Goal: Task Accomplishment & Management: Use online tool/utility

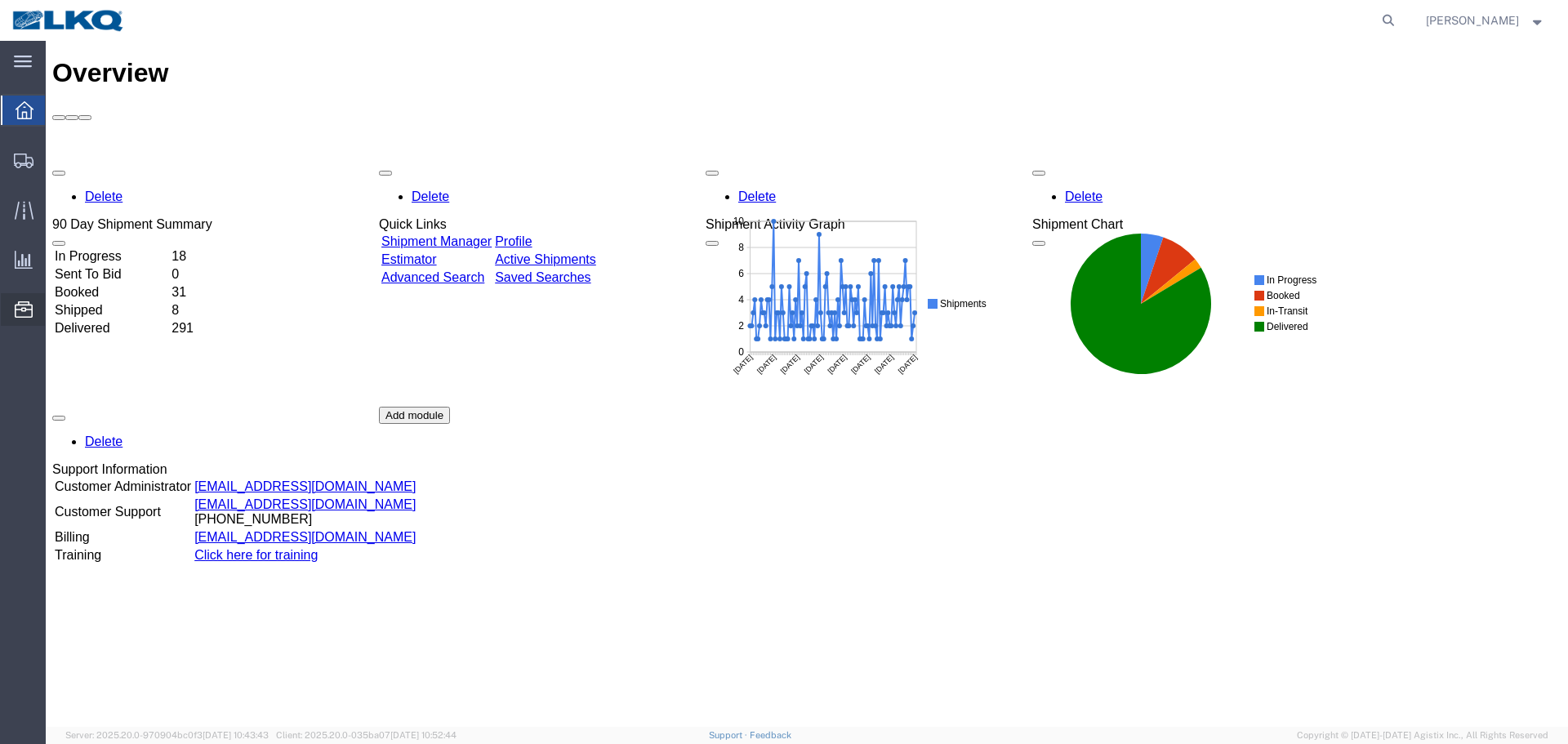
click at [0, 0] on span "Location Appointment" at bounding box center [0, 0] width 0 height 0
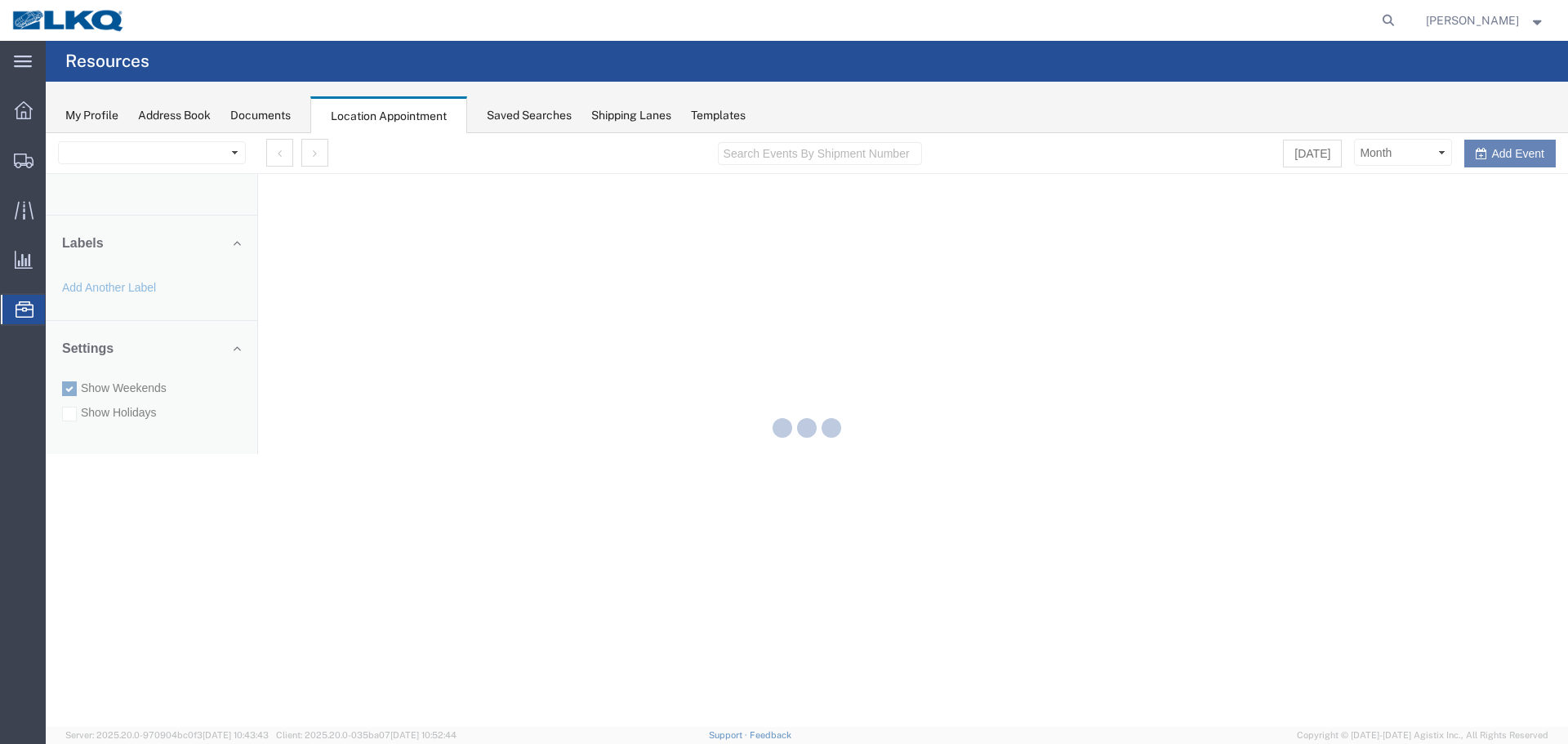
select select "28018"
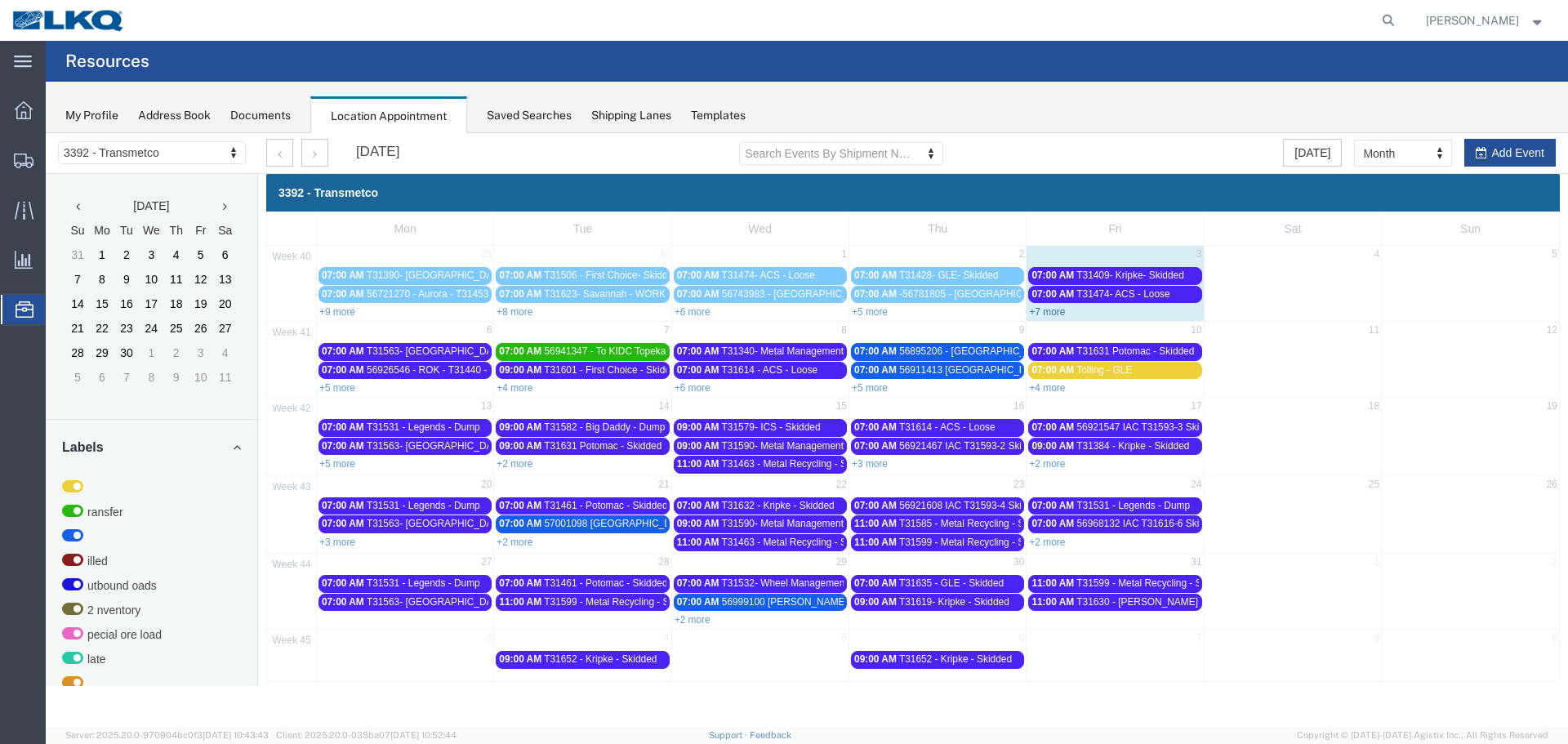
click at [1058, 312] on link "+7 more" at bounding box center [1047, 311] width 36 height 11
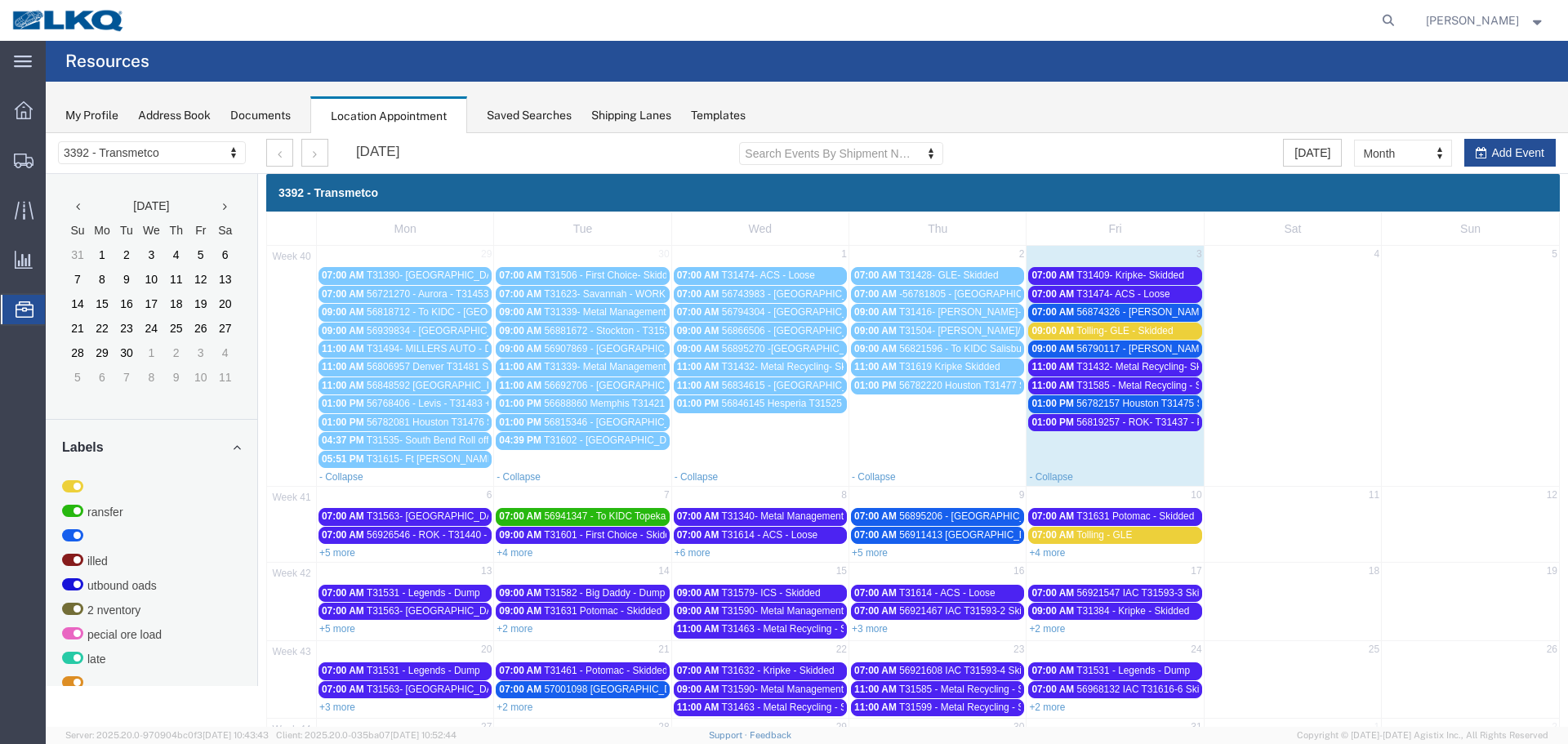
click at [1155, 407] on span "56782157 Houston T31475 Skidded **Work in per [PERSON_NAME]**" at bounding box center [1229, 403] width 305 height 11
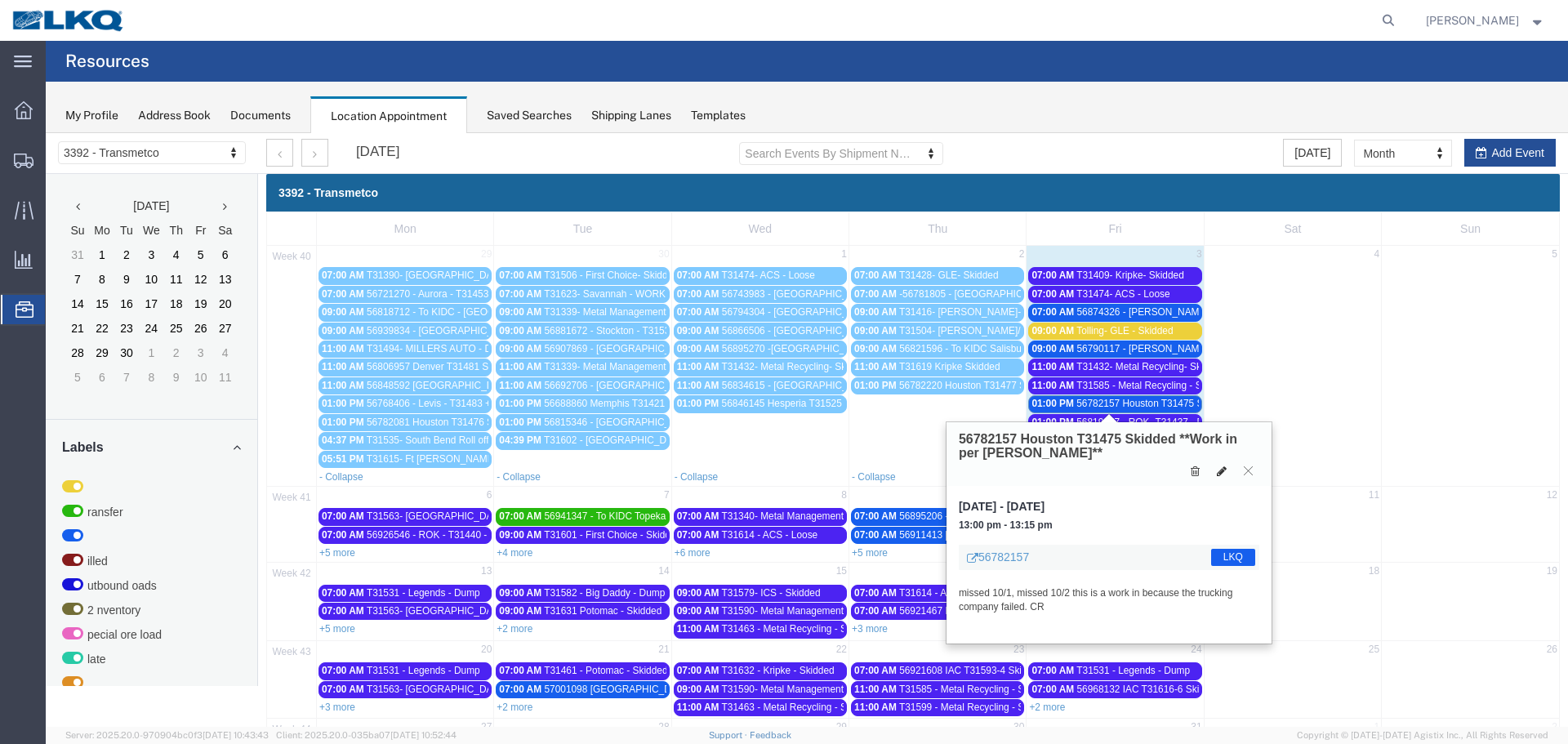
click at [1223, 472] on icon at bounding box center [1222, 470] width 10 height 11
select select "1"
select select "22"
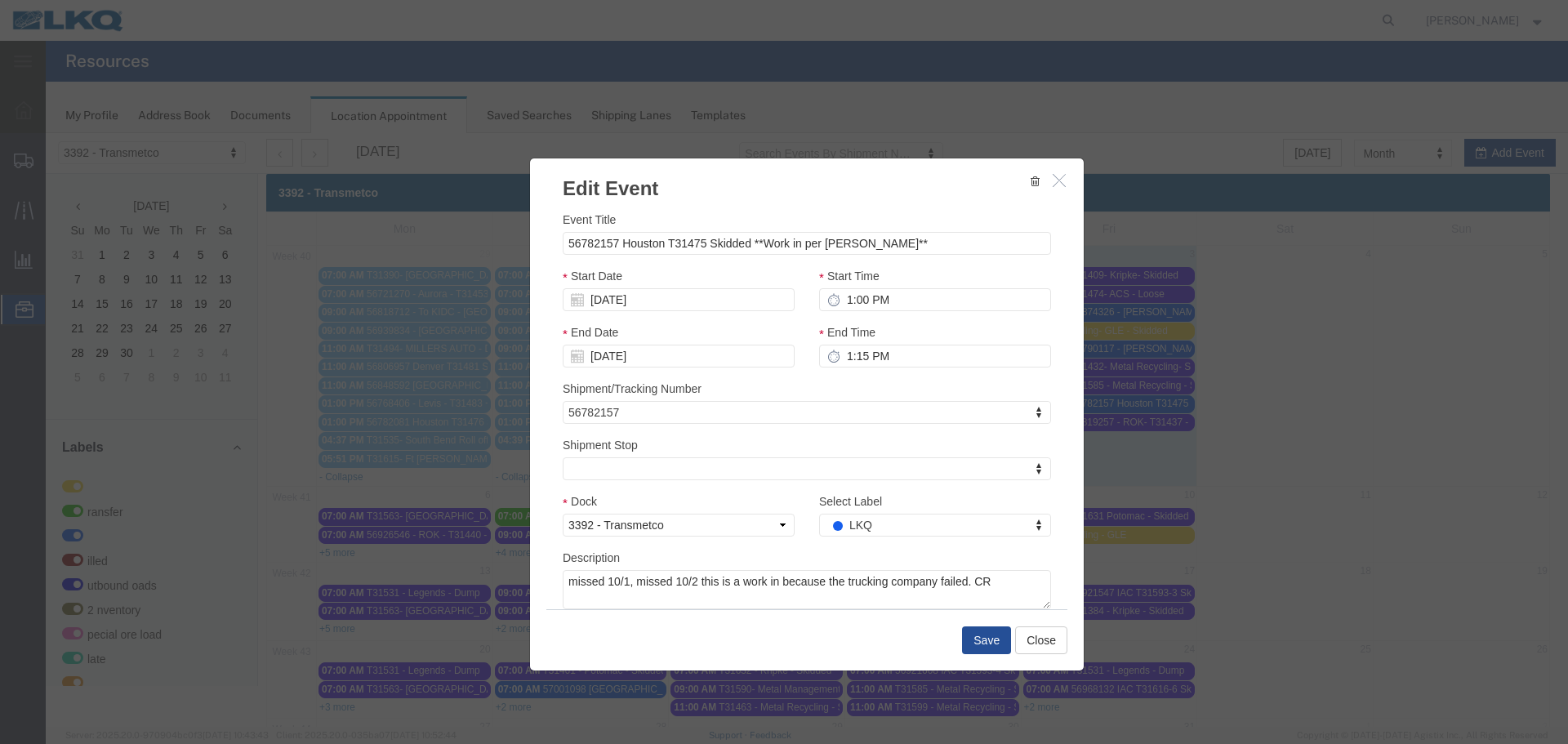
click at [859, 532] on div at bounding box center [807, 430] width 1522 height 594
select select
type input "de"
select select "40"
click at [975, 647] on button "Save" at bounding box center [986, 641] width 49 height 28
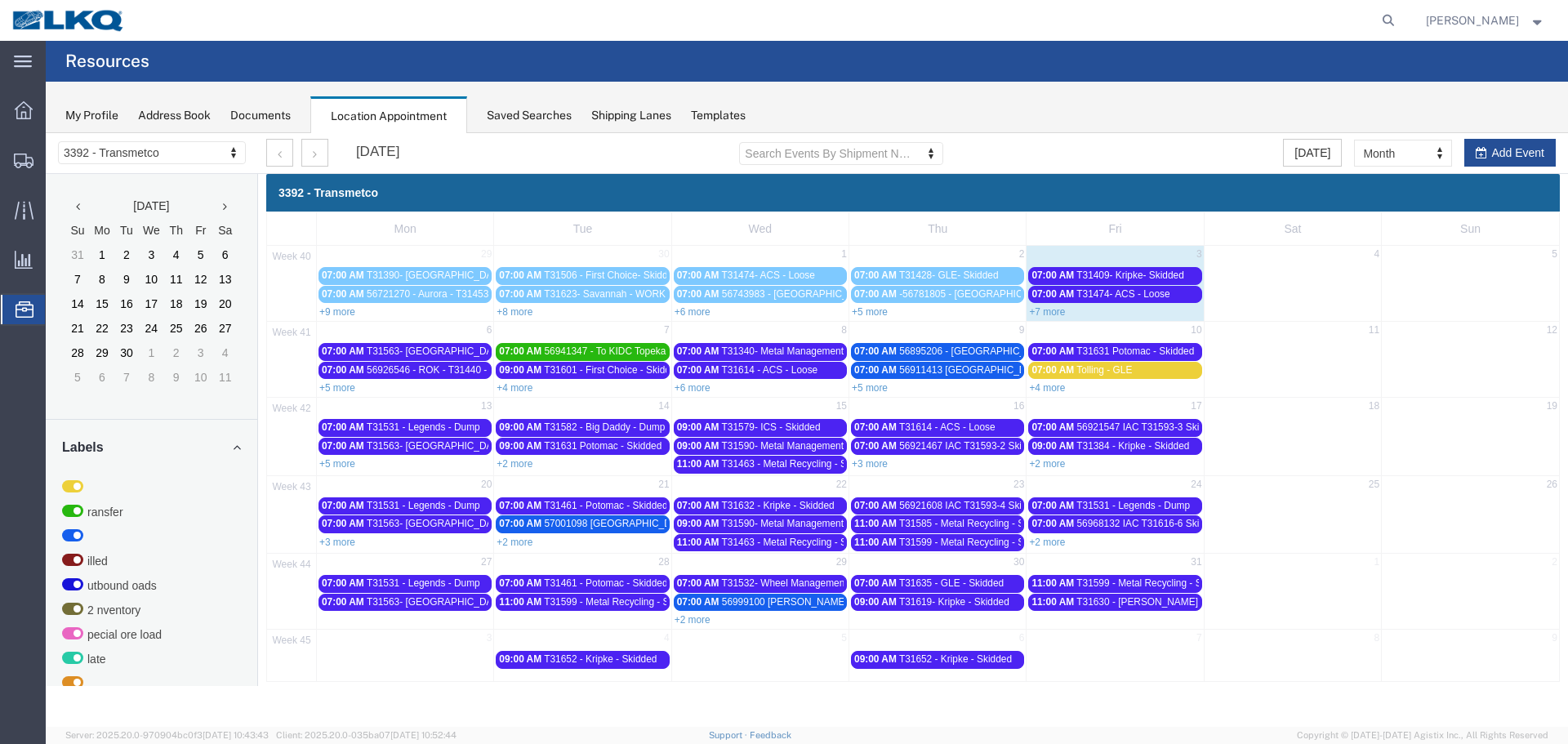
click at [1055, 313] on link "+7 more" at bounding box center [1047, 311] width 36 height 11
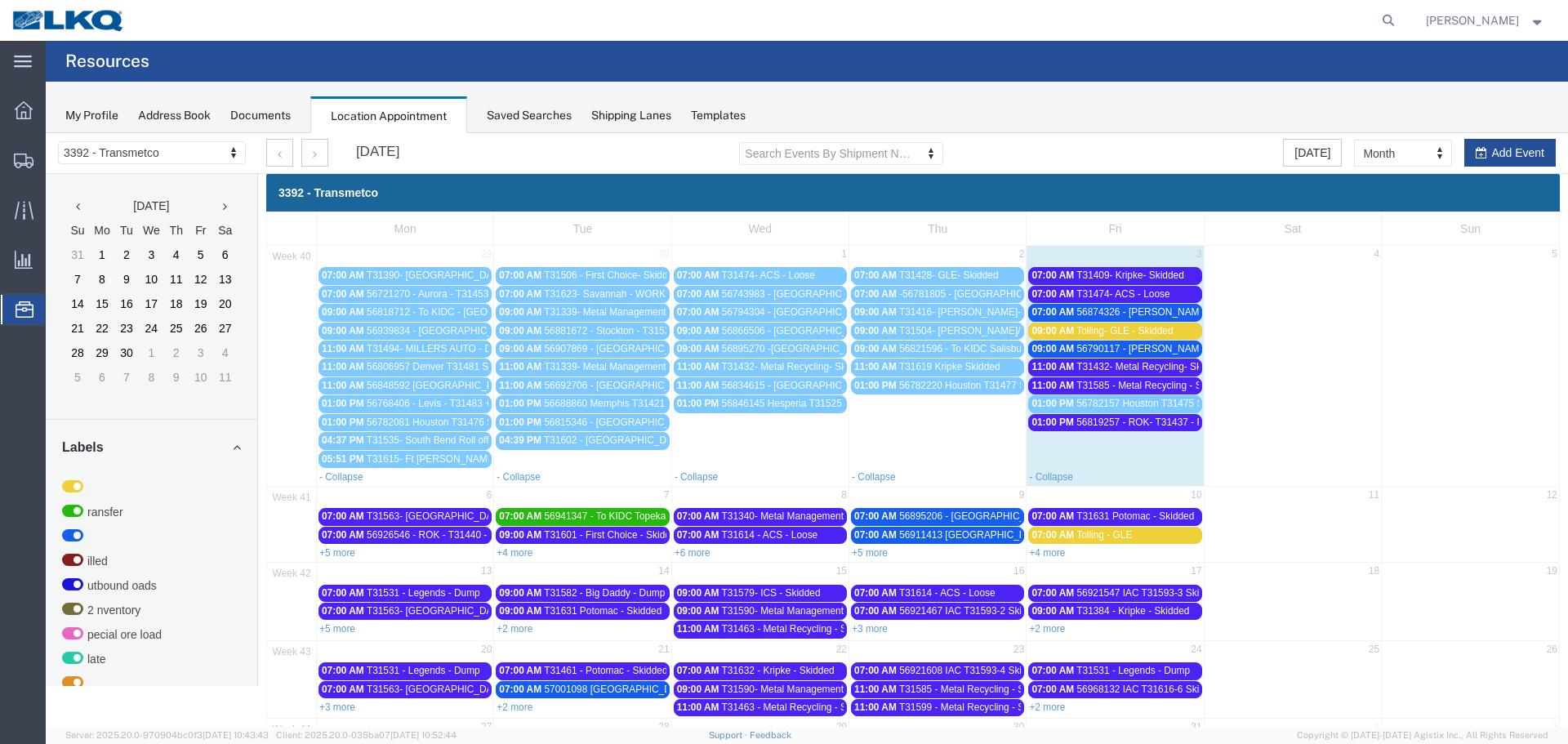
click at [1167, 279] on span "T31409- Kripke- Skidded" at bounding box center [1130, 275] width 107 height 11
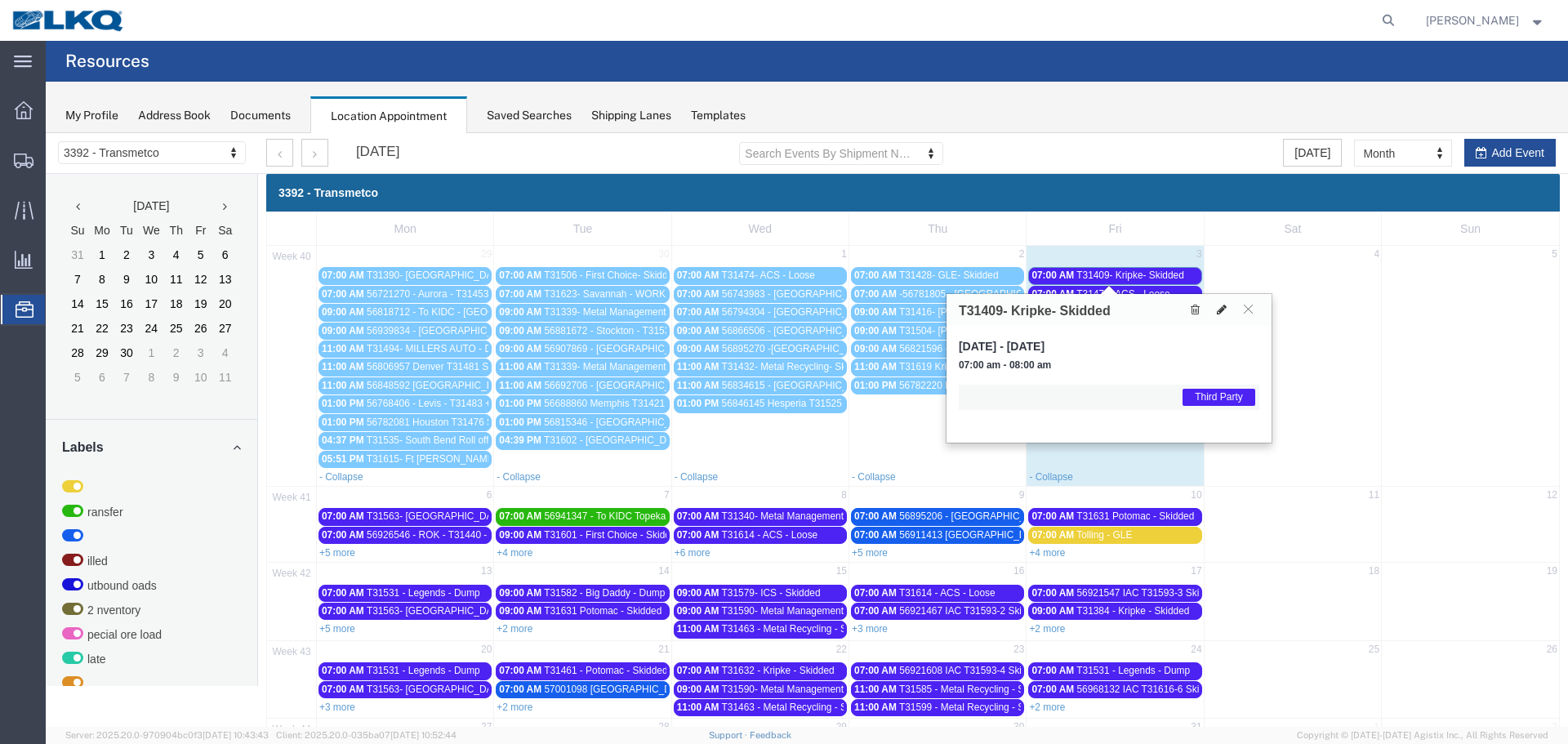
drag, startPoint x: 1228, startPoint y: 307, endPoint x: 1197, endPoint y: 325, distance: 35.8
click at [1226, 307] on button at bounding box center [1221, 309] width 23 height 17
select select "1"
select select "23"
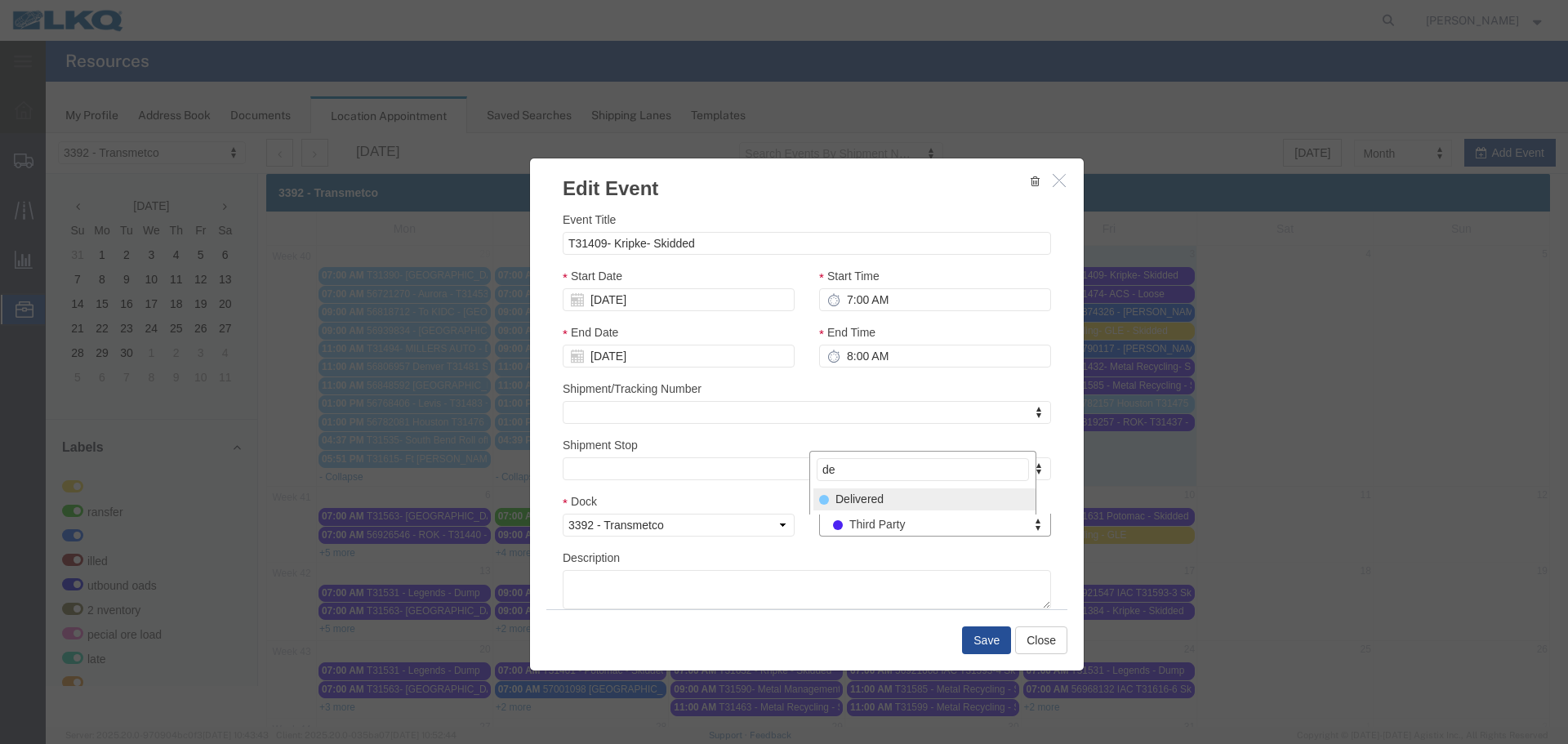
type input "de"
select select "40"
click at [974, 636] on button "Save" at bounding box center [986, 641] width 49 height 28
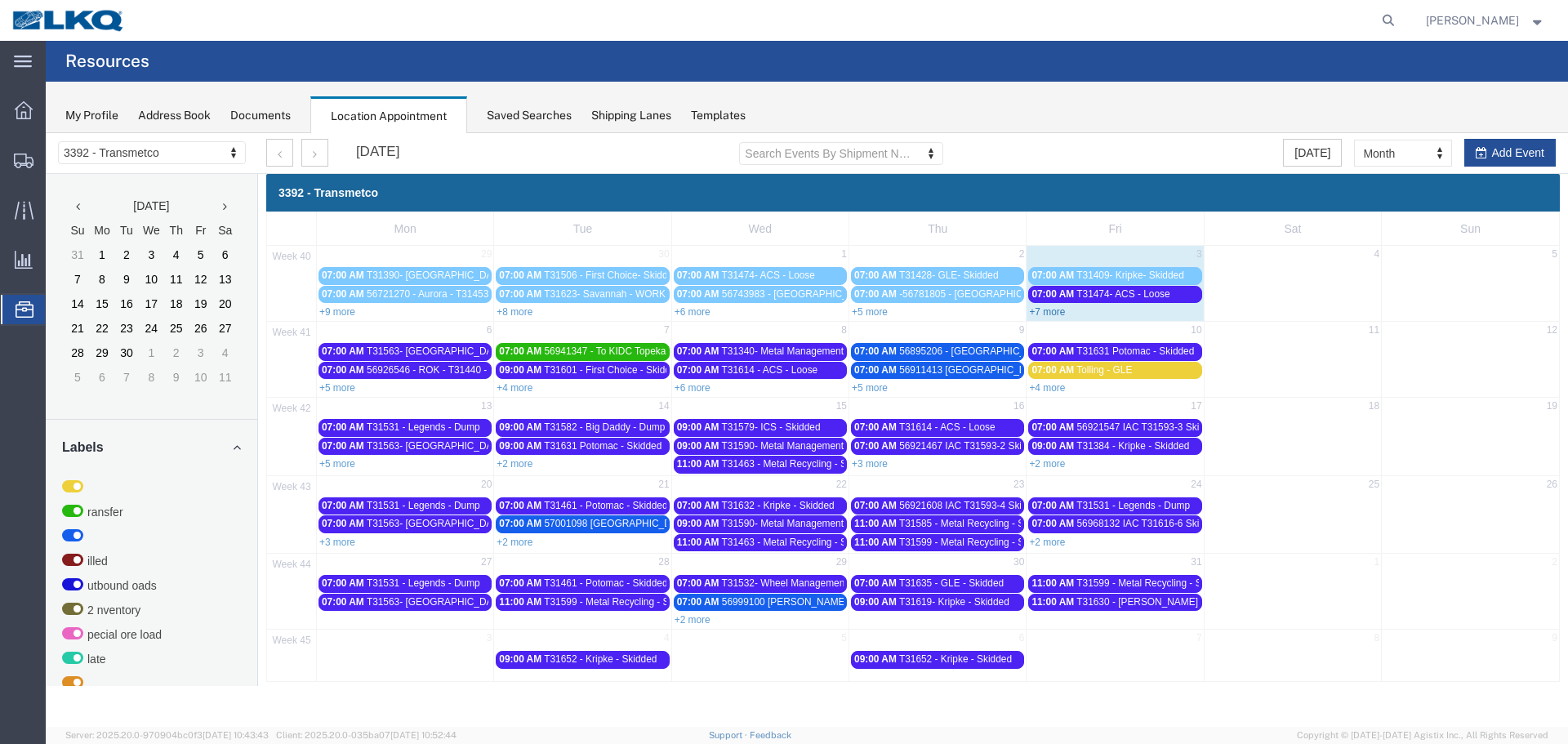
click at [1051, 314] on link "+7 more" at bounding box center [1047, 311] width 36 height 11
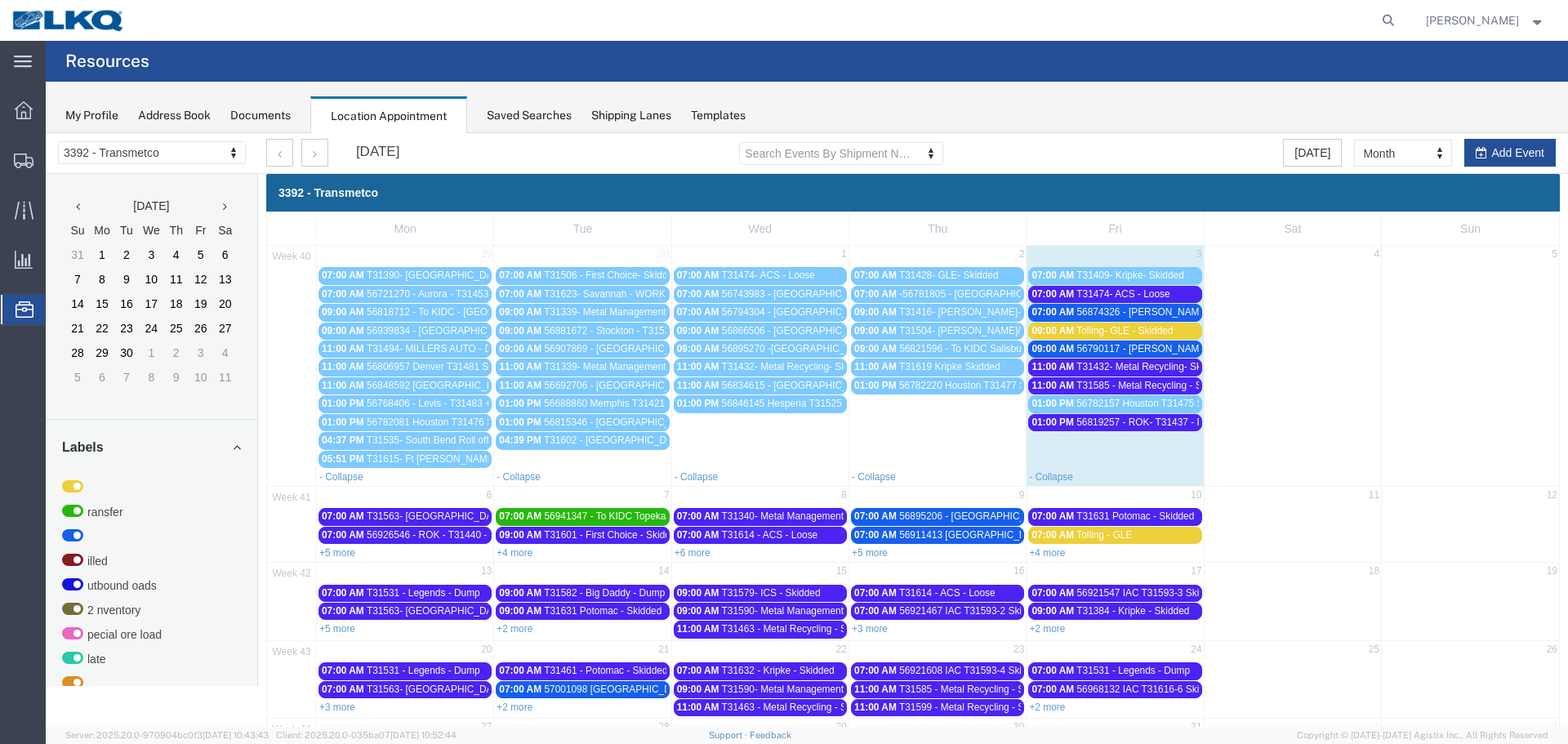
click at [1060, 315] on span "07:00 AM" at bounding box center [1053, 311] width 43 height 11
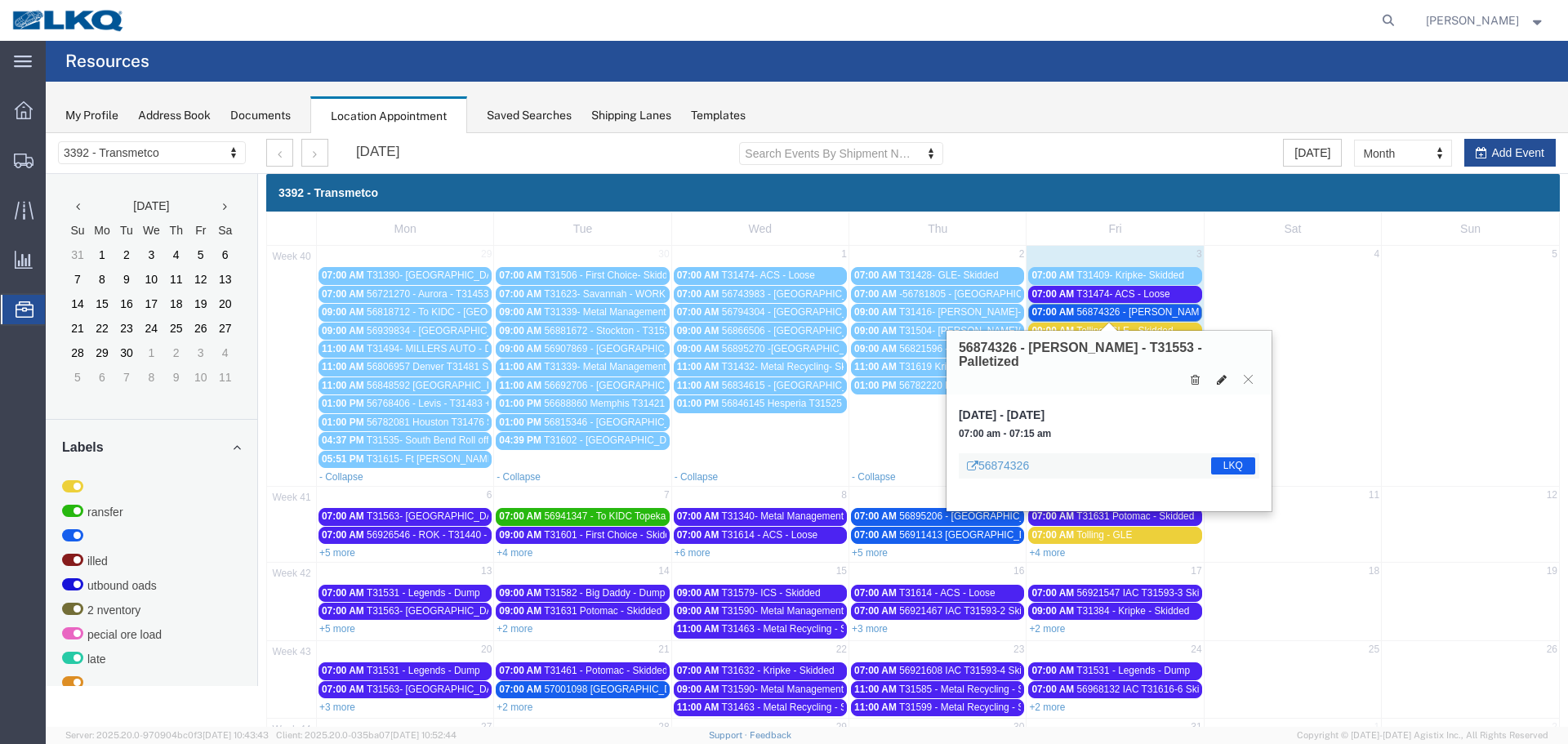
click at [1224, 371] on button at bounding box center [1221, 379] width 23 height 17
select select "1"
select select "22"
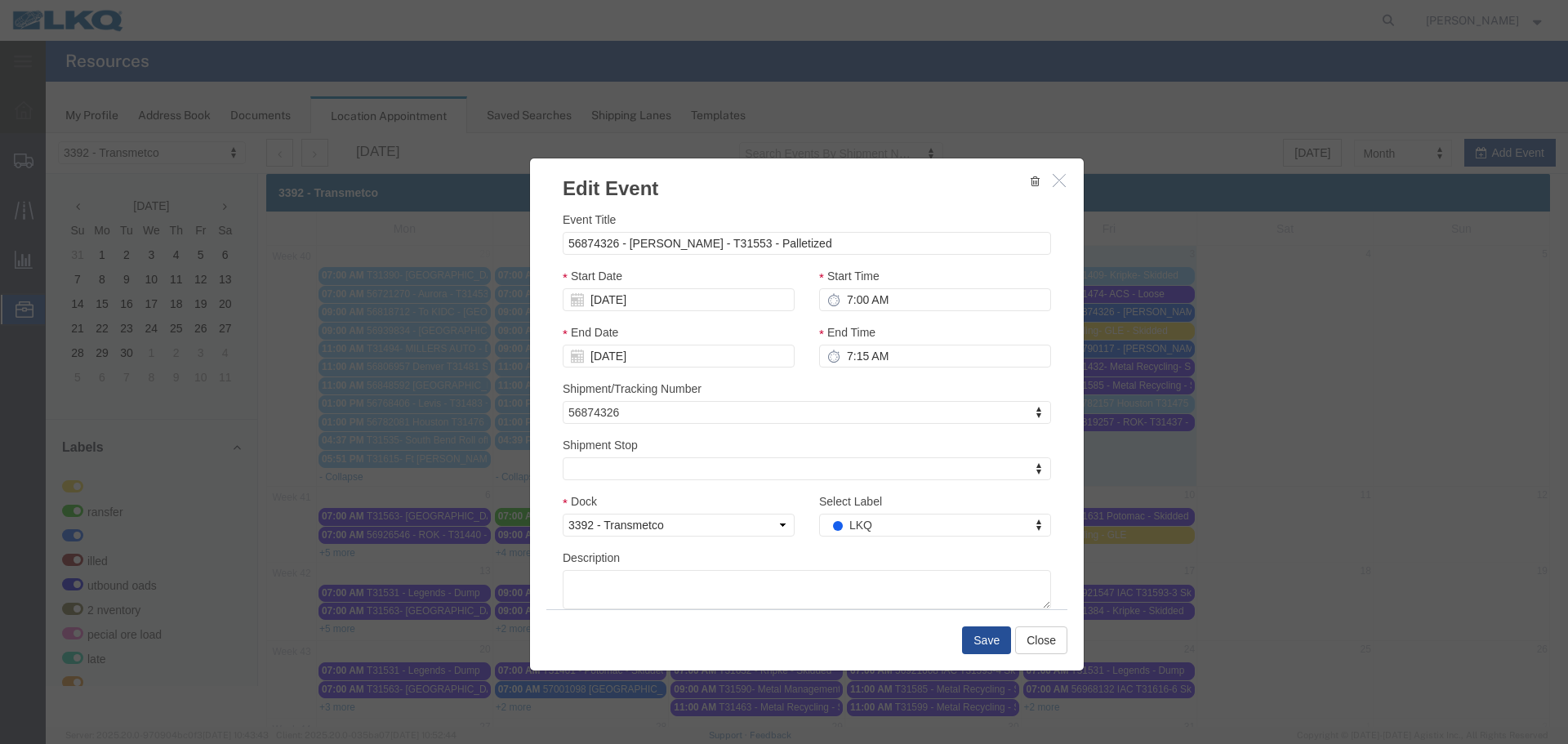
select select
drag, startPoint x: 895, startPoint y: 663, endPoint x: 850, endPoint y: 531, distance: 139.5
type input "de"
select select "40"
click at [964, 631] on button "Save" at bounding box center [986, 641] width 49 height 28
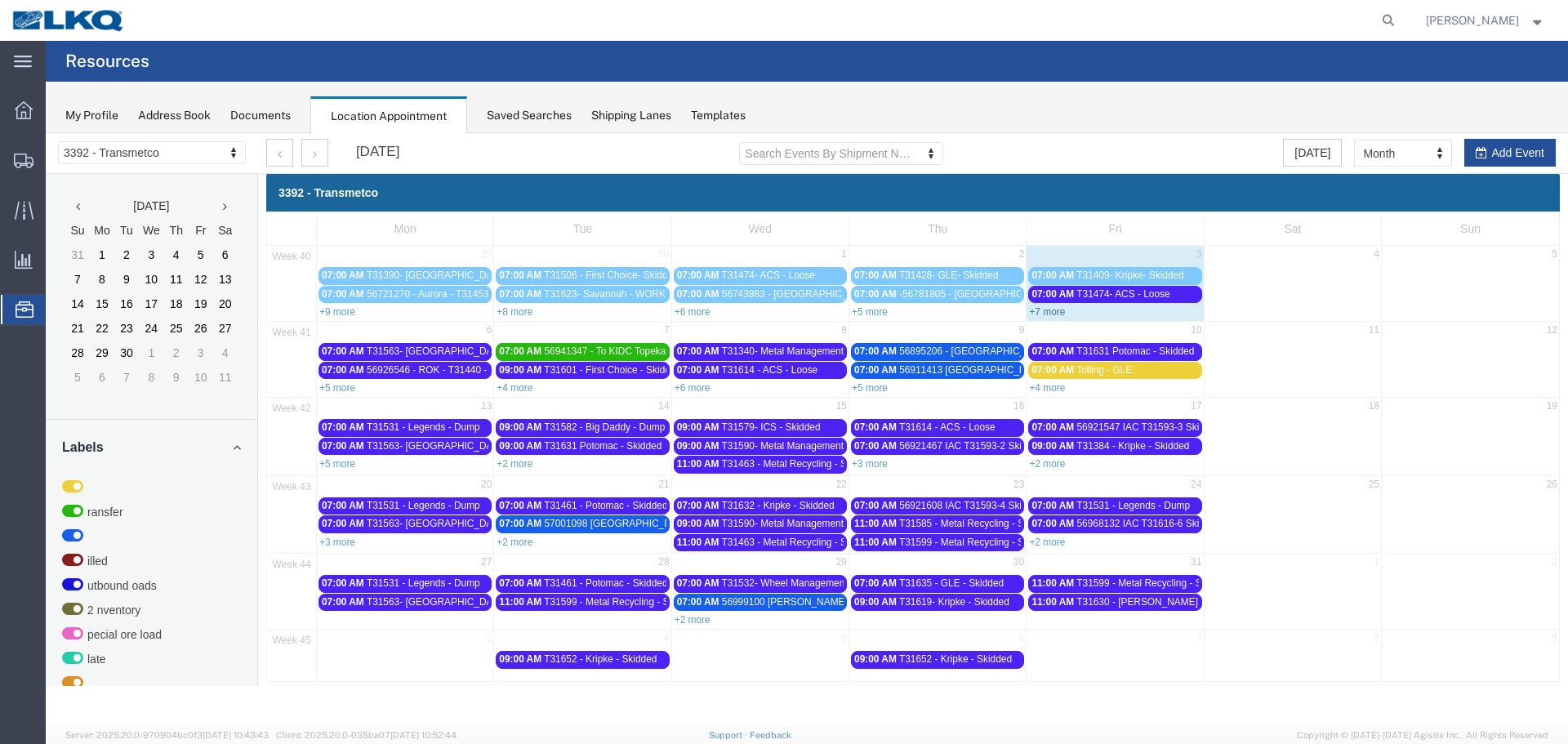
click at [1056, 315] on link "+7 more" at bounding box center [1047, 311] width 36 height 11
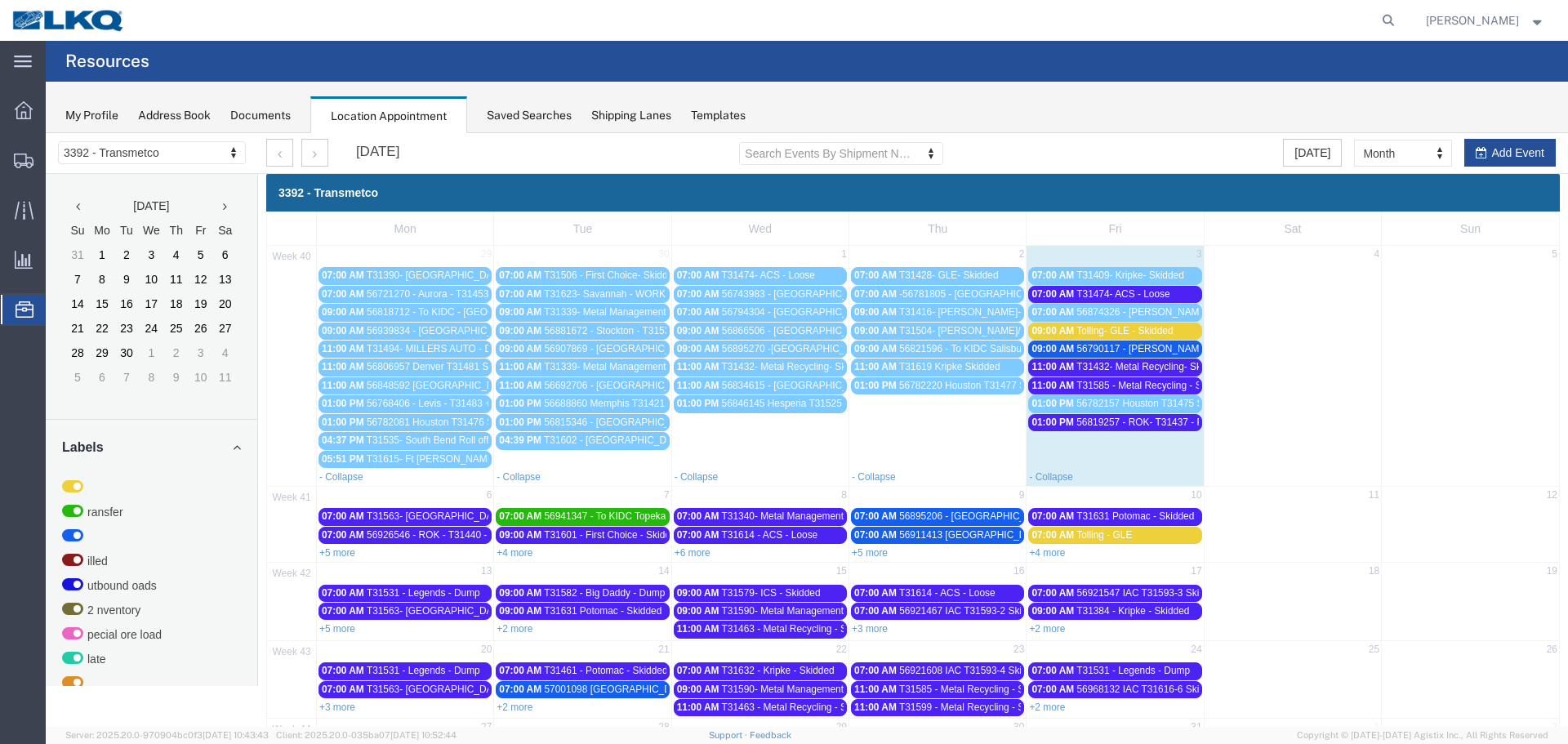
click at [1131, 420] on span "56819257 - ROK- T31437 - Palletized" at bounding box center [1157, 422] width 162 height 11
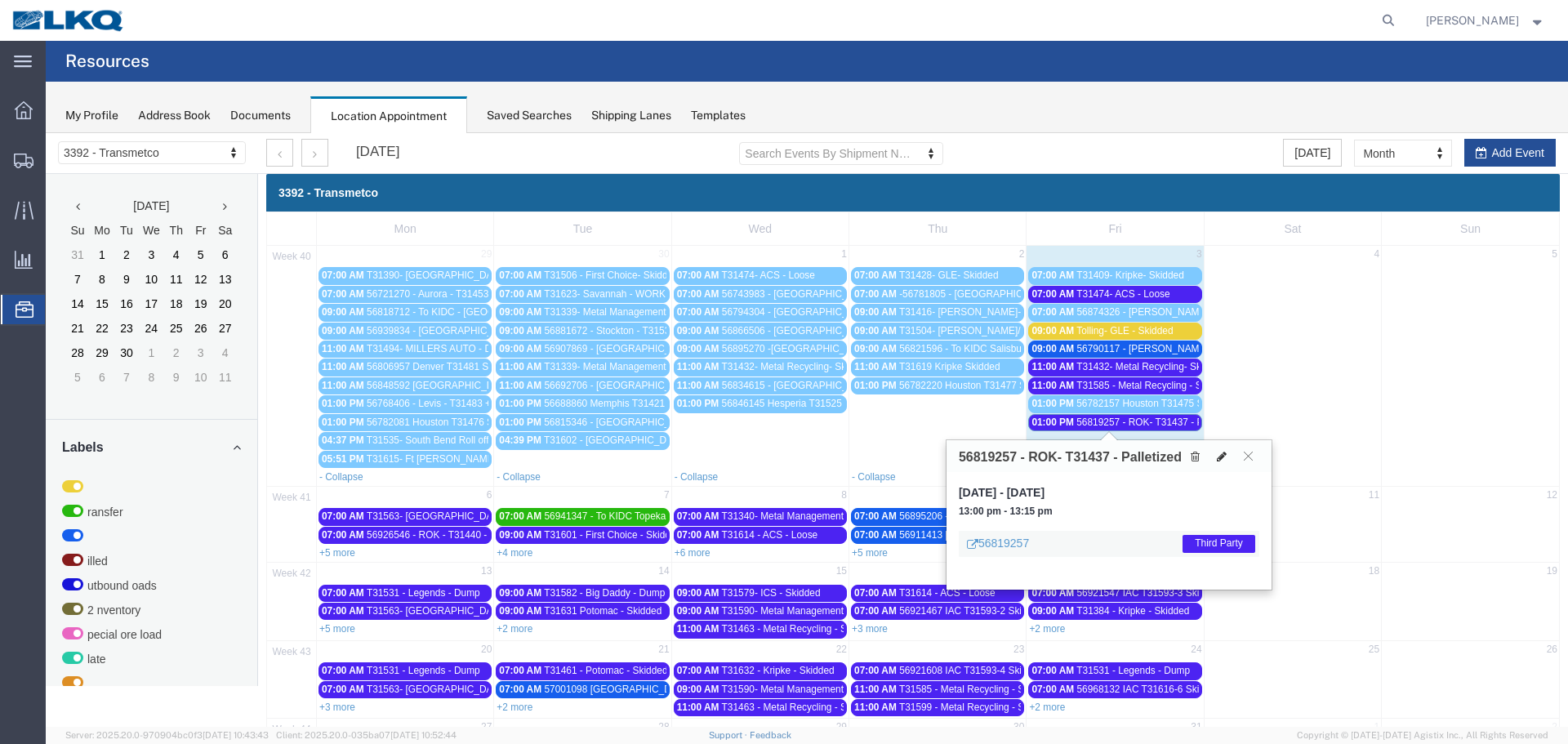
click at [1218, 458] on icon at bounding box center [1222, 456] width 10 height 11
select select "100"
select select "1"
select select "23"
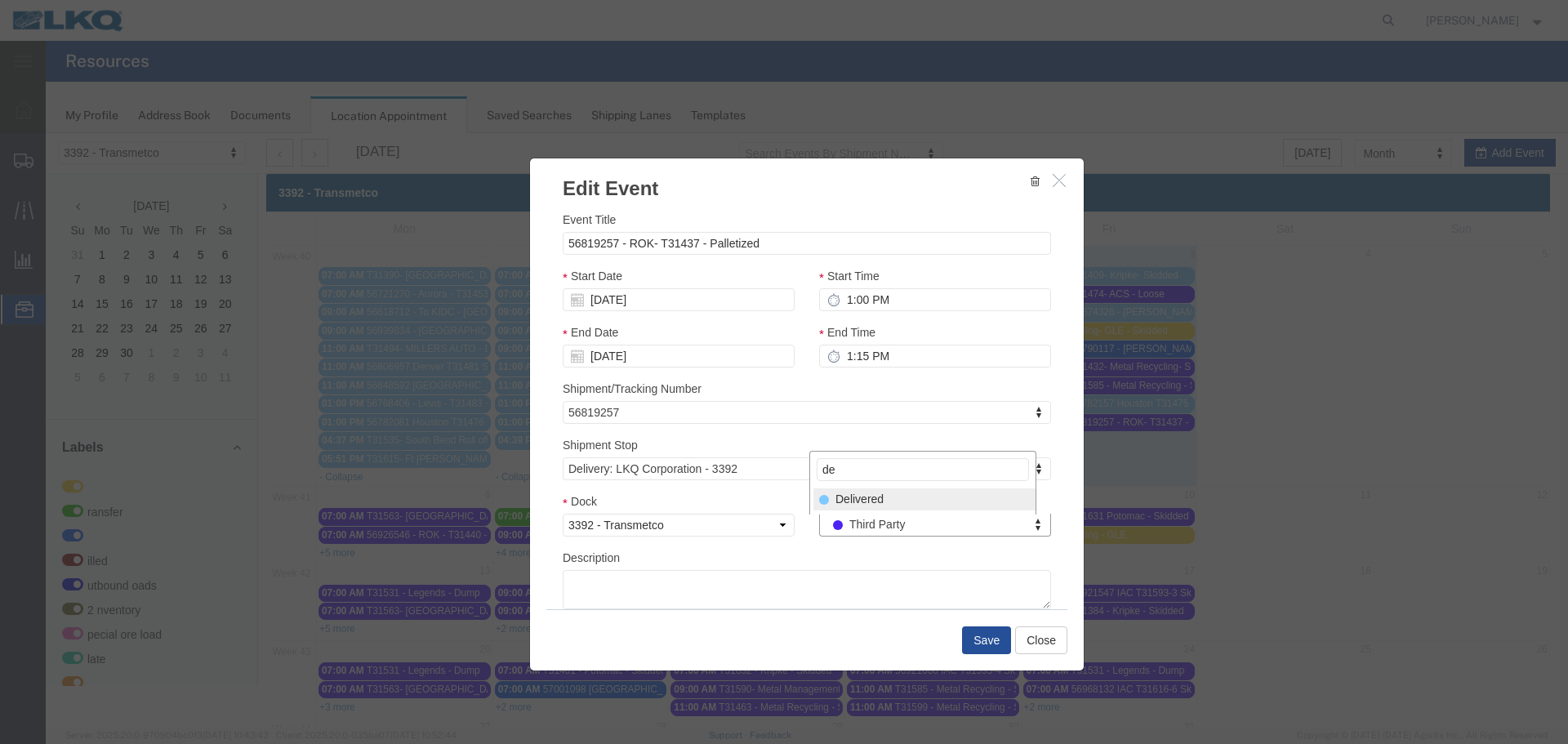
type input "de"
drag, startPoint x: 900, startPoint y: 498, endPoint x: 909, endPoint y: 534, distance: 37.1
select select "40"
click at [987, 642] on button "Save" at bounding box center [986, 641] width 49 height 28
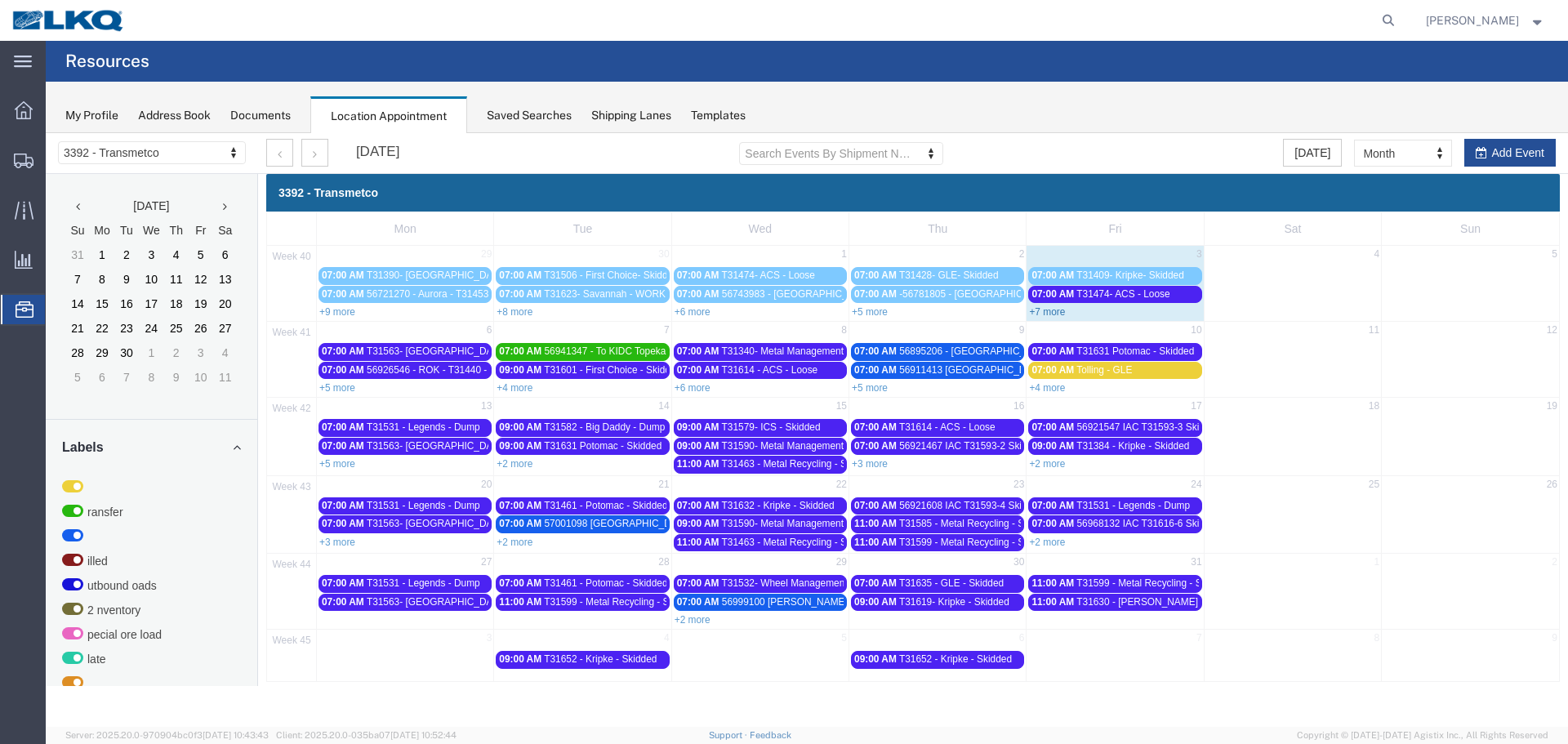
click at [1061, 314] on link "+7 more" at bounding box center [1047, 311] width 36 height 11
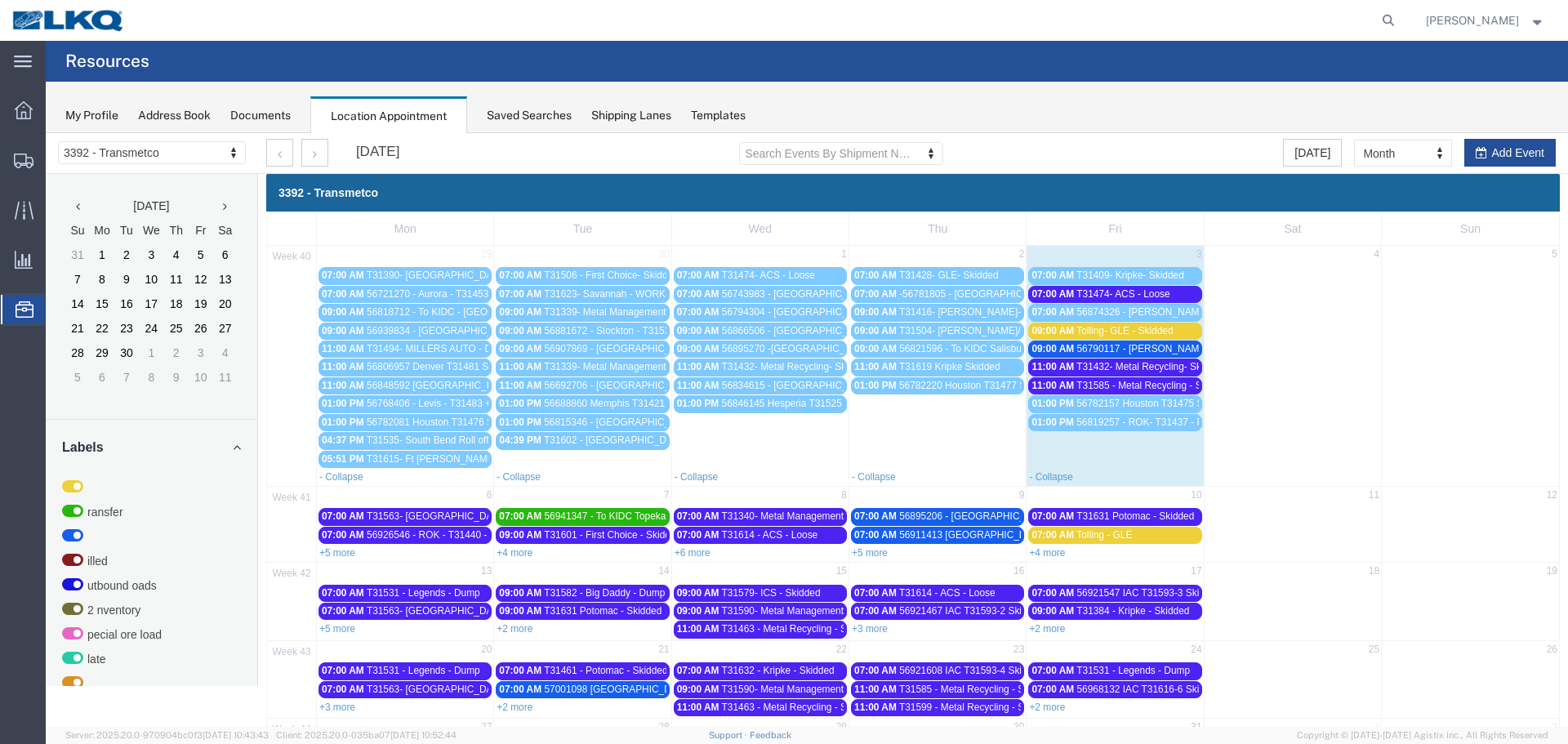
click at [1123, 387] on span "T31585 - Metal Recycling - Skidded" at bounding box center [1153, 385] width 153 height 11
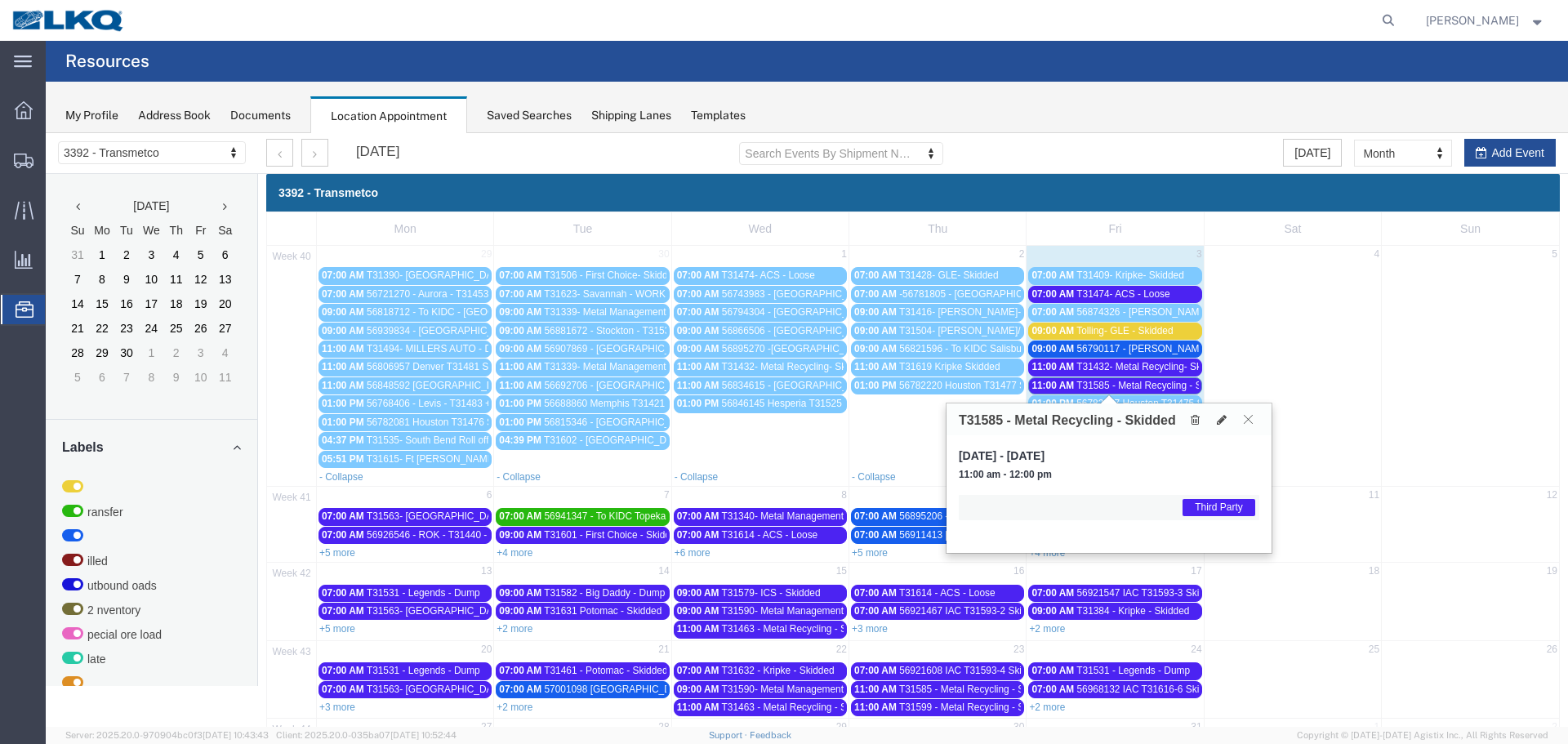
click at [1247, 419] on icon at bounding box center [1248, 419] width 9 height 10
